Goal: Register for event/course

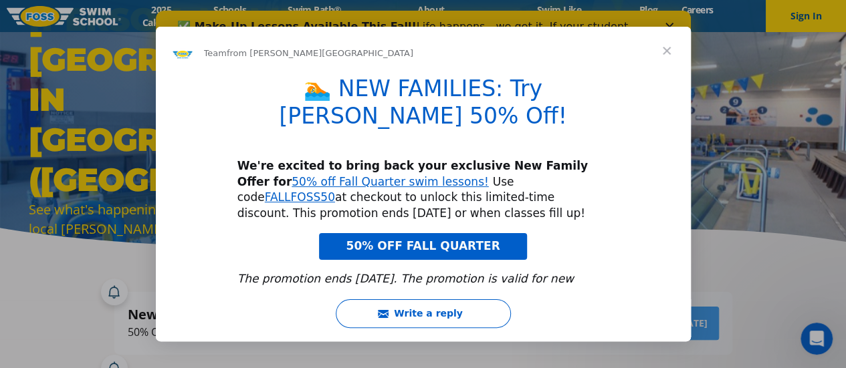
click at [664, 56] on span "Close" at bounding box center [666, 51] width 48 height 48
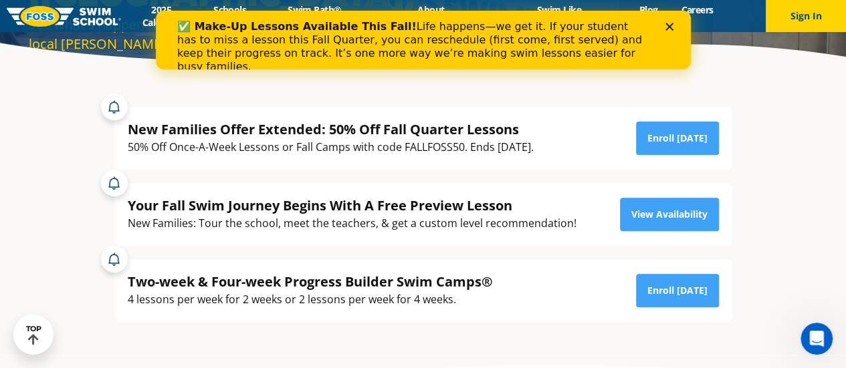
scroll to position [186, 0]
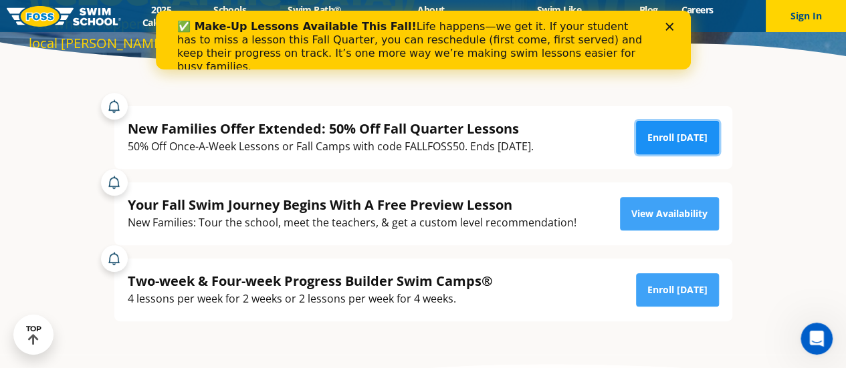
click at [659, 127] on link "Enroll [DATE]" at bounding box center [677, 137] width 83 height 33
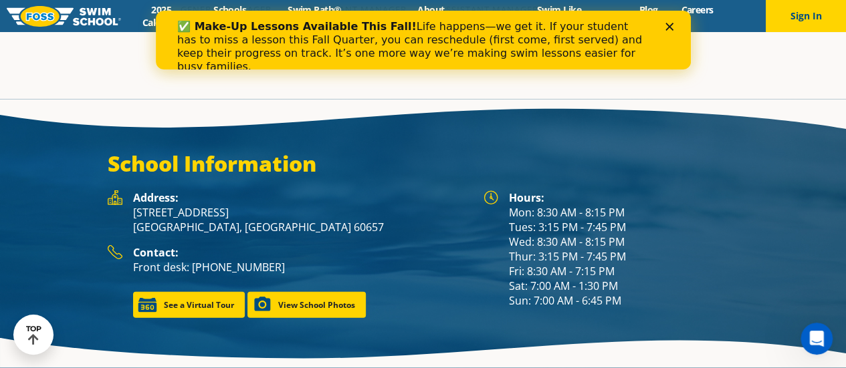
scroll to position [1670, 0]
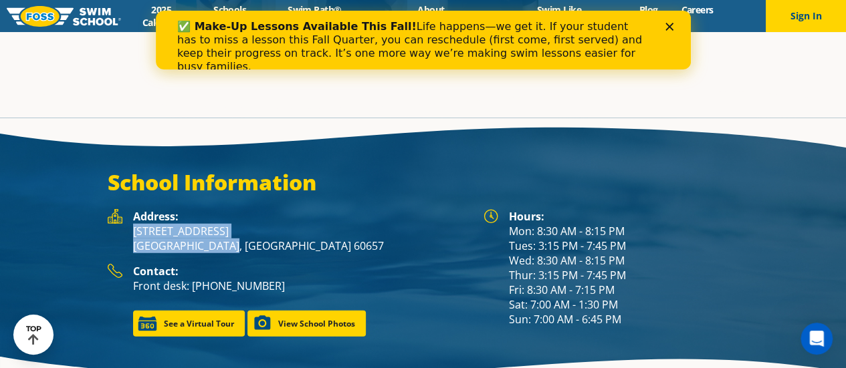
drag, startPoint x: 134, startPoint y: 215, endPoint x: 229, endPoint y: 237, distance: 97.3
click at [229, 237] on div "Address: 3026 N Ashland Ave Chicago, IL 60657" at bounding box center [301, 236] width 337 height 55
copy p "3026 N Ashland Ave Chicago, IL 60657"
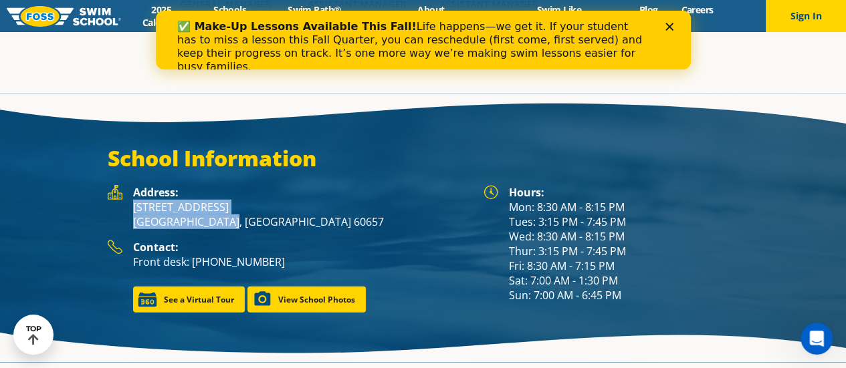
scroll to position [1733, 0]
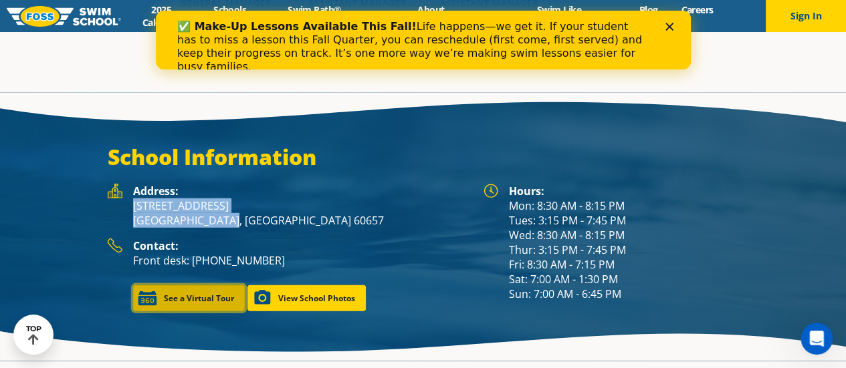
click at [194, 285] on link "See a Virtual Tour" at bounding box center [189, 298] width 112 height 26
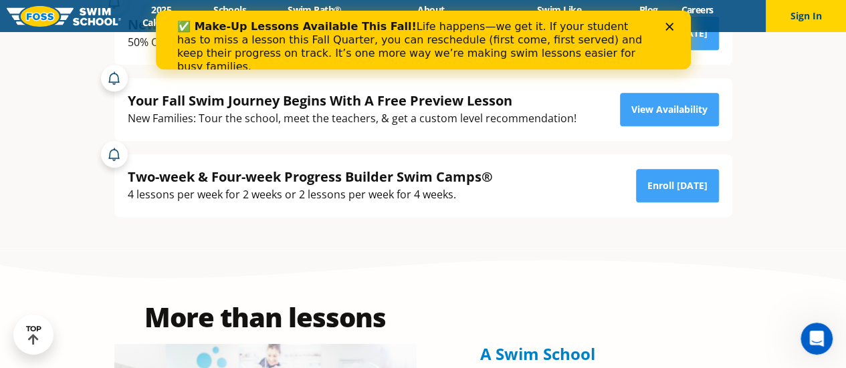
scroll to position [291, 0]
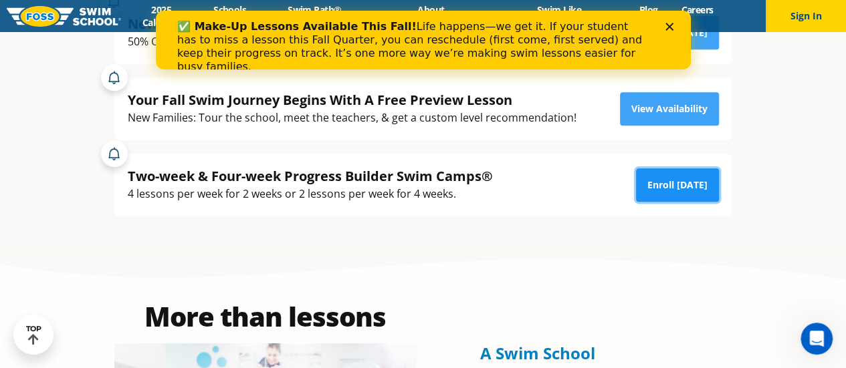
click at [680, 177] on link "Enroll [DATE]" at bounding box center [677, 184] width 83 height 33
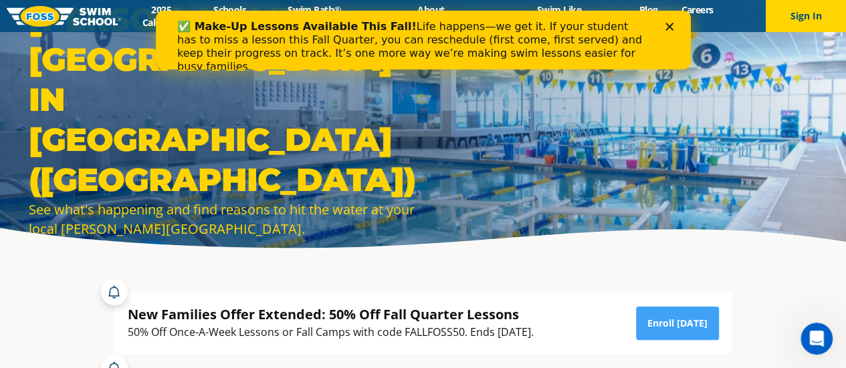
click at [668, 29] on icon "Close" at bounding box center [668, 27] width 8 height 8
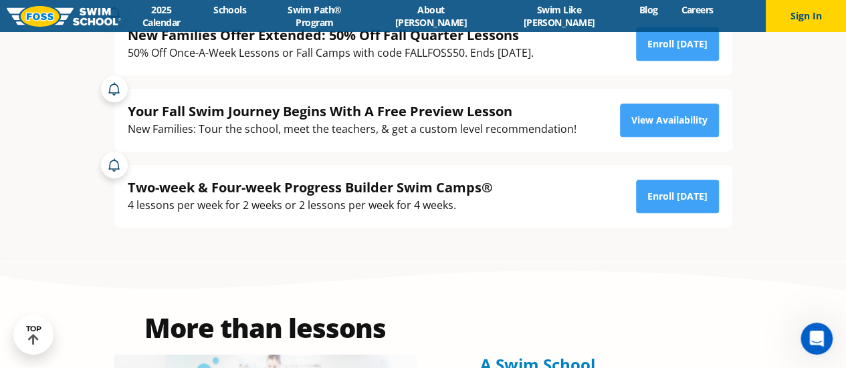
scroll to position [280, 0]
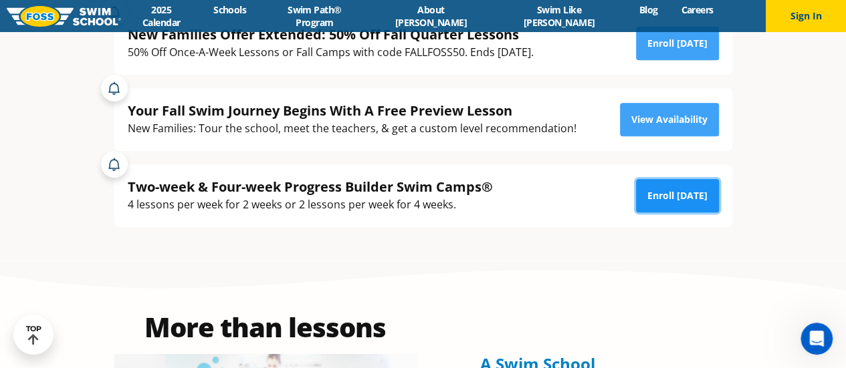
click at [666, 182] on link "Enroll [DATE]" at bounding box center [677, 195] width 83 height 33
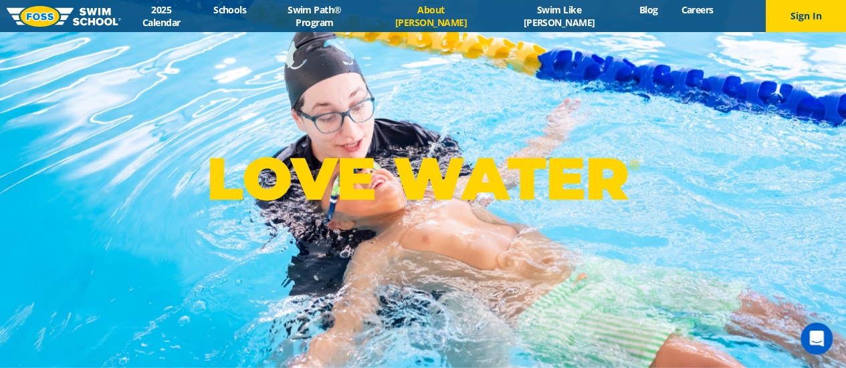
click at [450, 16] on link "About [PERSON_NAME]" at bounding box center [431, 15] width 120 height 25
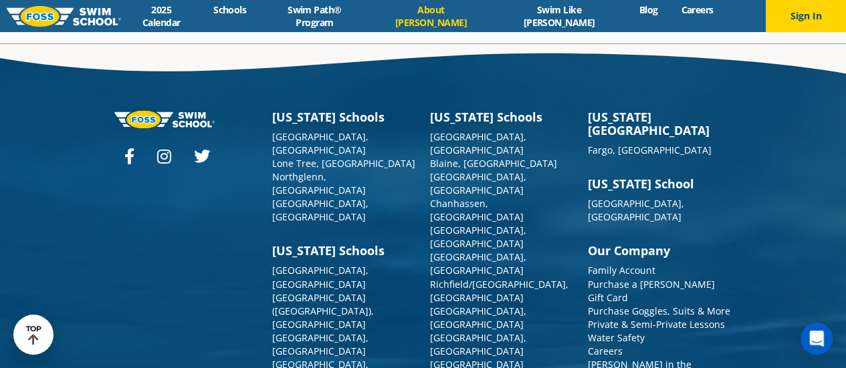
scroll to position [3537, 0]
